Goal: Find specific page/section: Find specific page/section

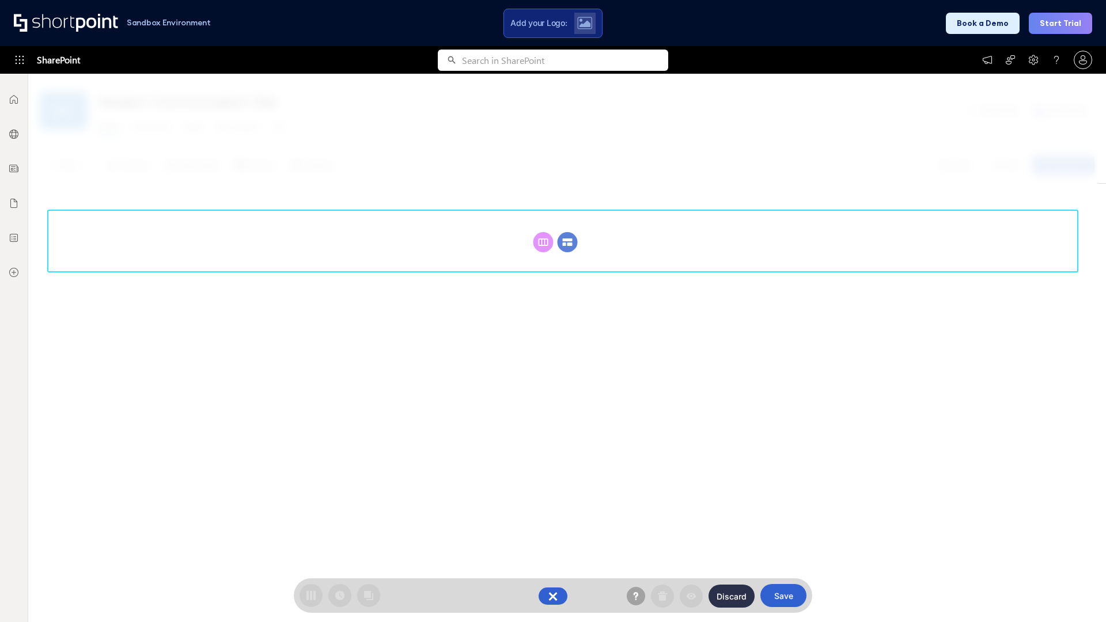
scroll to position [158, 0]
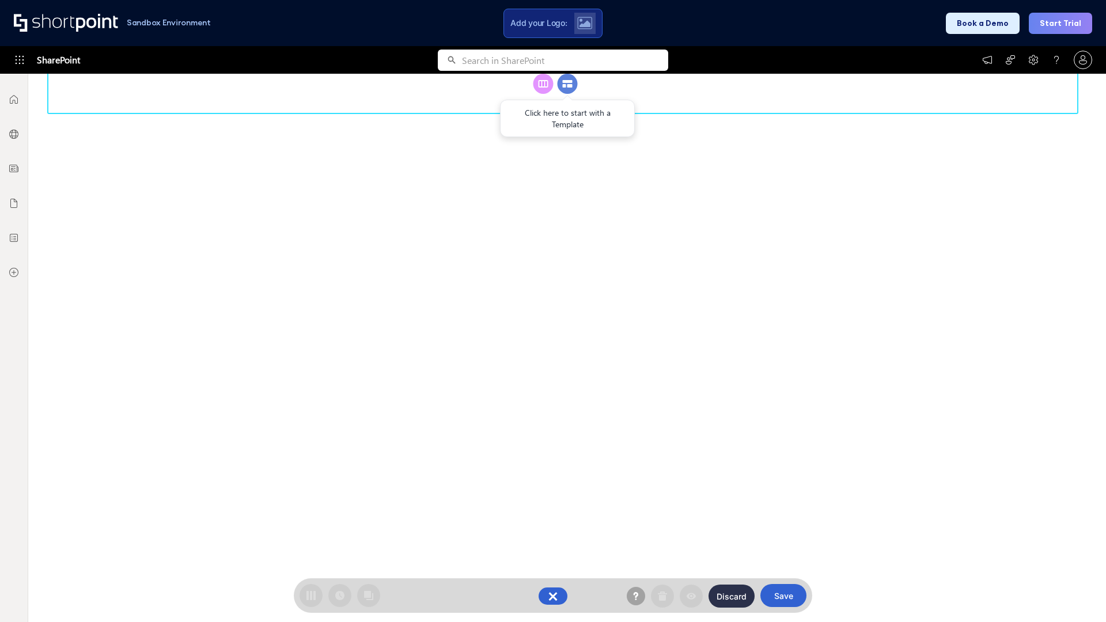
click at [567, 94] on circle at bounding box center [568, 84] width 20 height 20
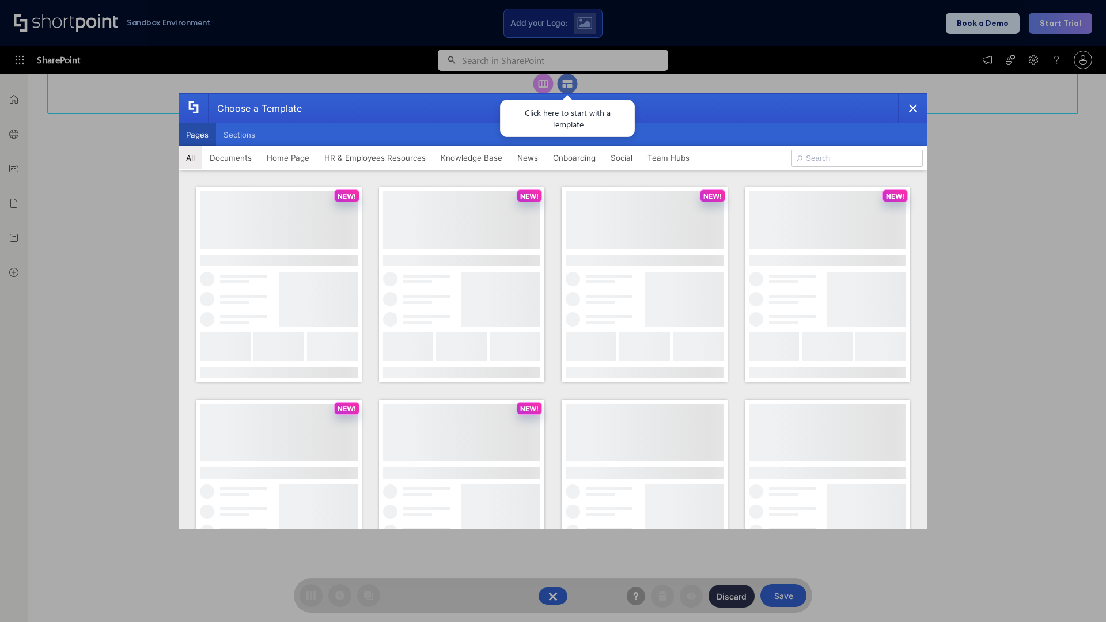
scroll to position [0, 0]
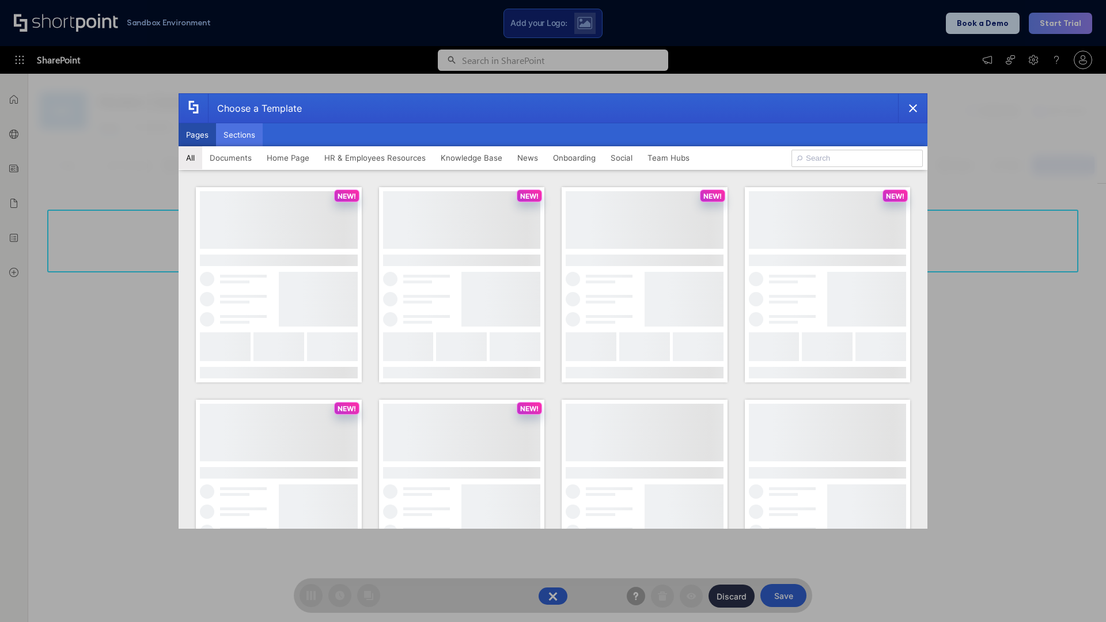
click at [239, 135] on button "Sections" at bounding box center [239, 134] width 47 height 23
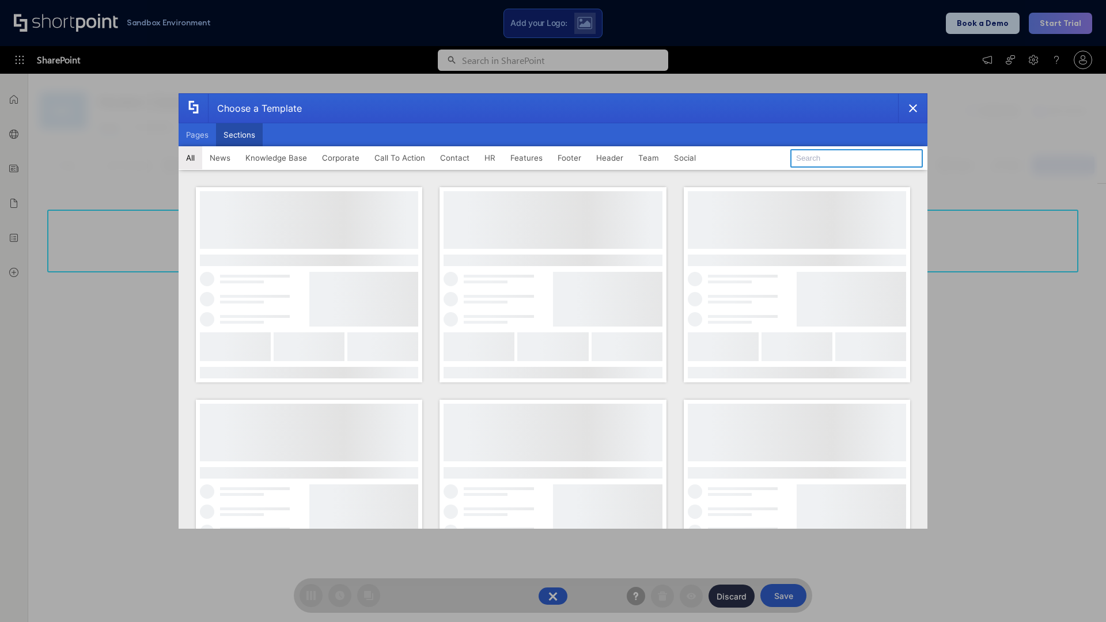
type input "CTA 2"
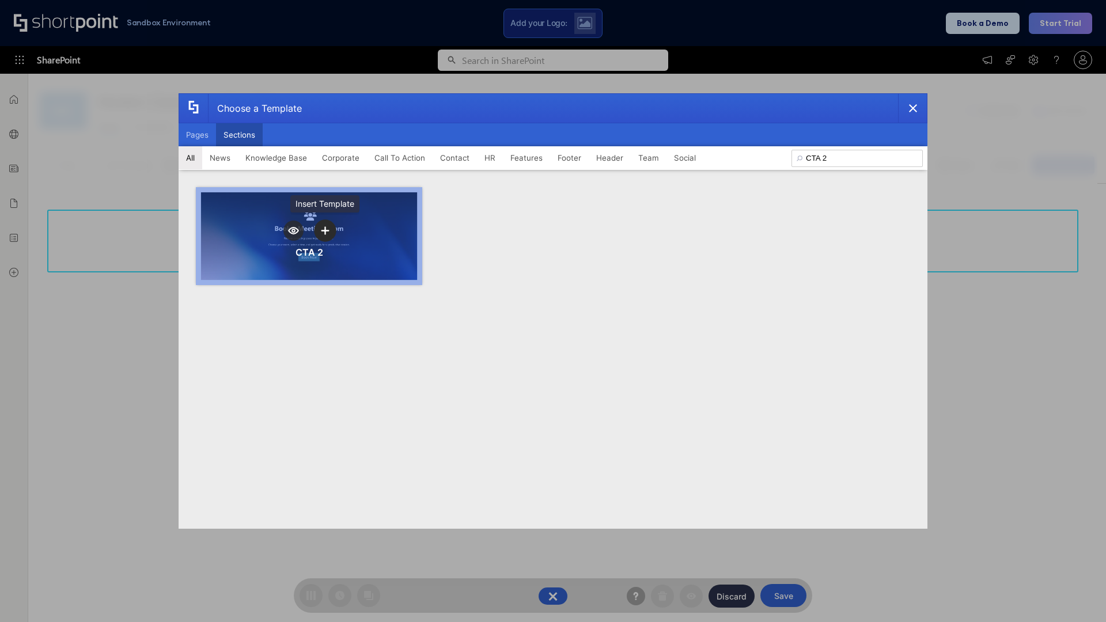
click at [325, 230] on icon "template selector" at bounding box center [325, 230] width 8 height 8
